Goal: Task Accomplishment & Management: Complete application form

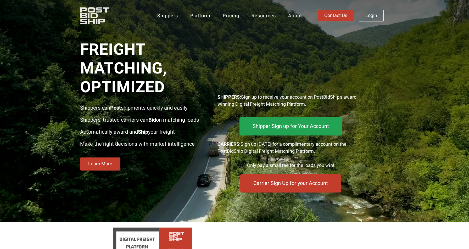
click at [294, 124] on span "Shipper Sign up for Your Account" at bounding box center [291, 126] width 78 height 5
click at [294, 124] on span "Shipper Sign up for Your Account" at bounding box center [291, 126] width 80 height 5
click at [318, 176] on Now "Carrier Sign Up for your Account" at bounding box center [290, 183] width 103 height 19
click at [258, 185] on span "Carrier Sign Up for your Account" at bounding box center [290, 182] width 78 height 5
